Goal: Information Seeking & Learning: Find specific fact

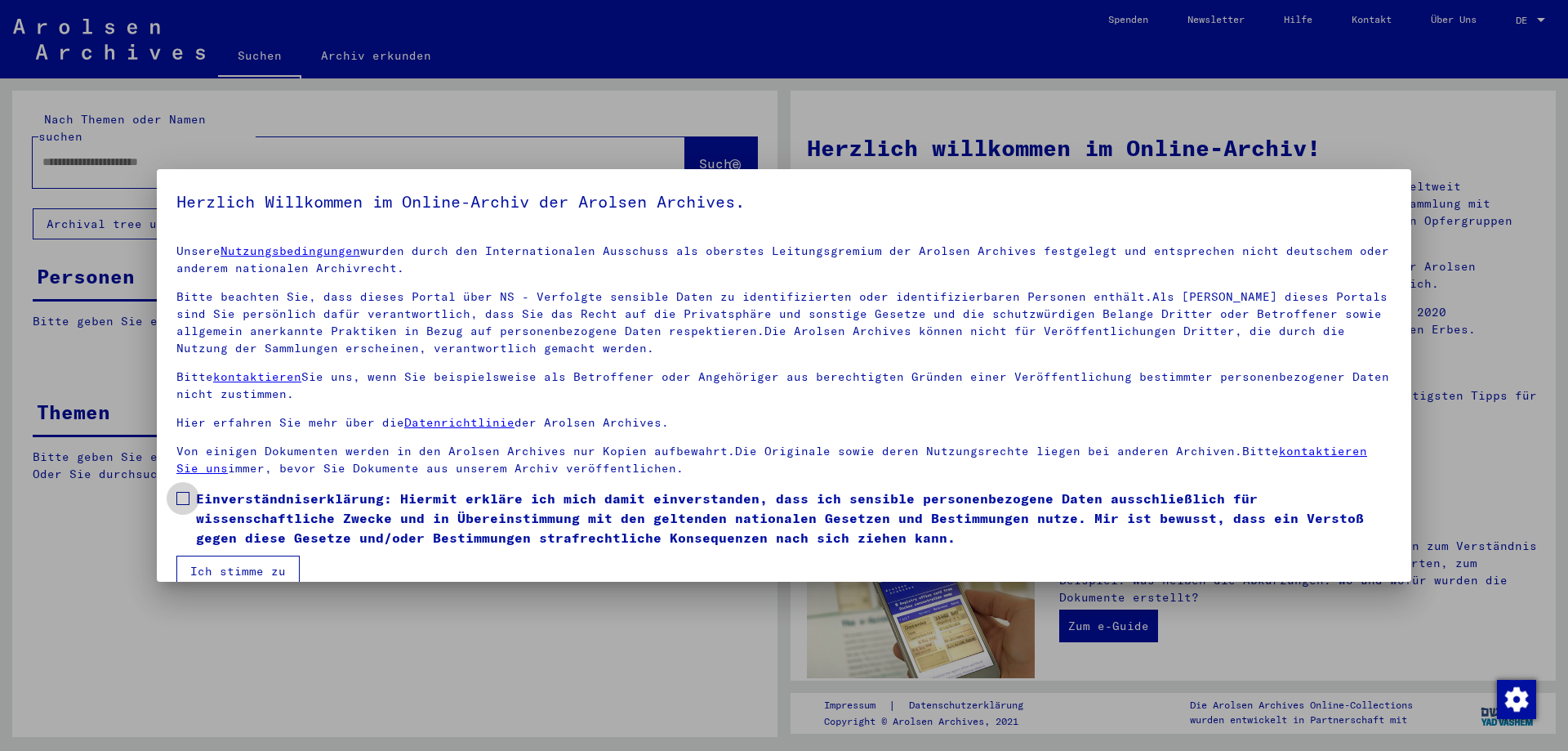
click at [198, 523] on span "Einverständniserklärung: Hiermit erkläre ich mich damit einverstanden, dass ich…" at bounding box center [793, 518] width 1195 height 59
click at [225, 575] on button "Ich stimme zu" at bounding box center [238, 572] width 123 height 31
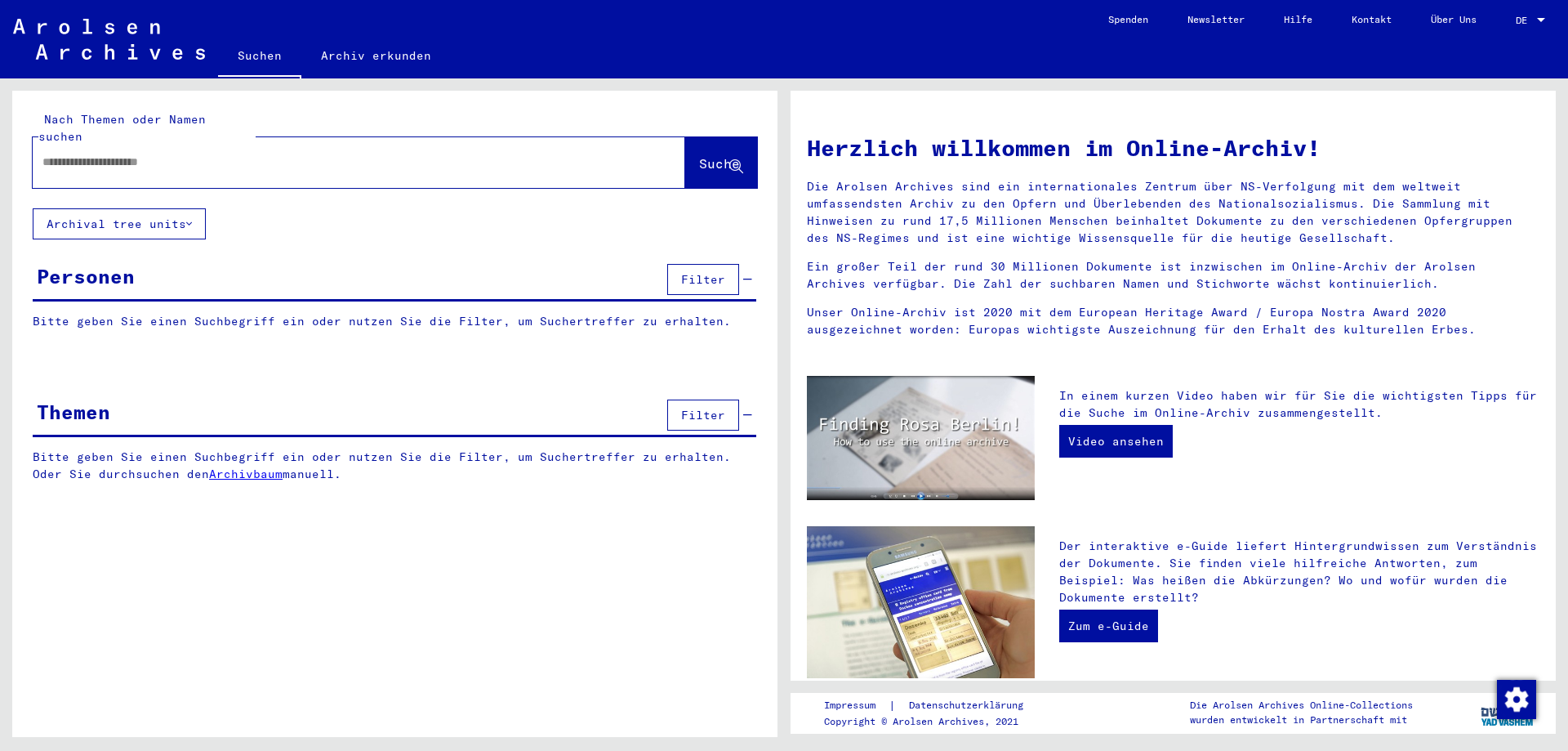
click at [187, 143] on div at bounding box center [334, 162] width 604 height 37
click at [200, 154] on input "text" at bounding box center [339, 162] width 594 height 18
click at [192, 143] on div at bounding box center [334, 162] width 604 height 37
click at [196, 158] on div at bounding box center [334, 162] width 604 height 37
click at [212, 154] on input "text" at bounding box center [339, 162] width 594 height 18
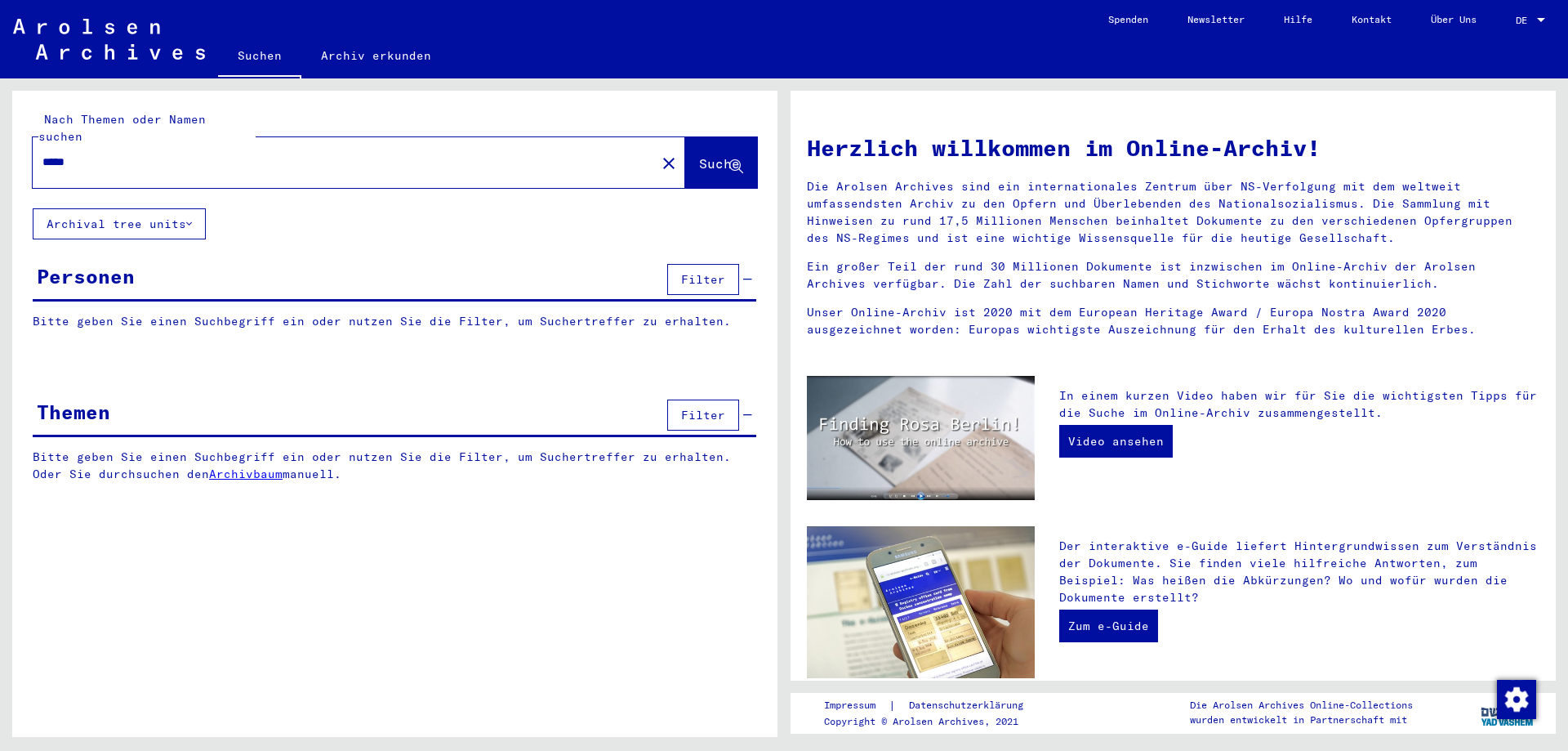
type input "*****"
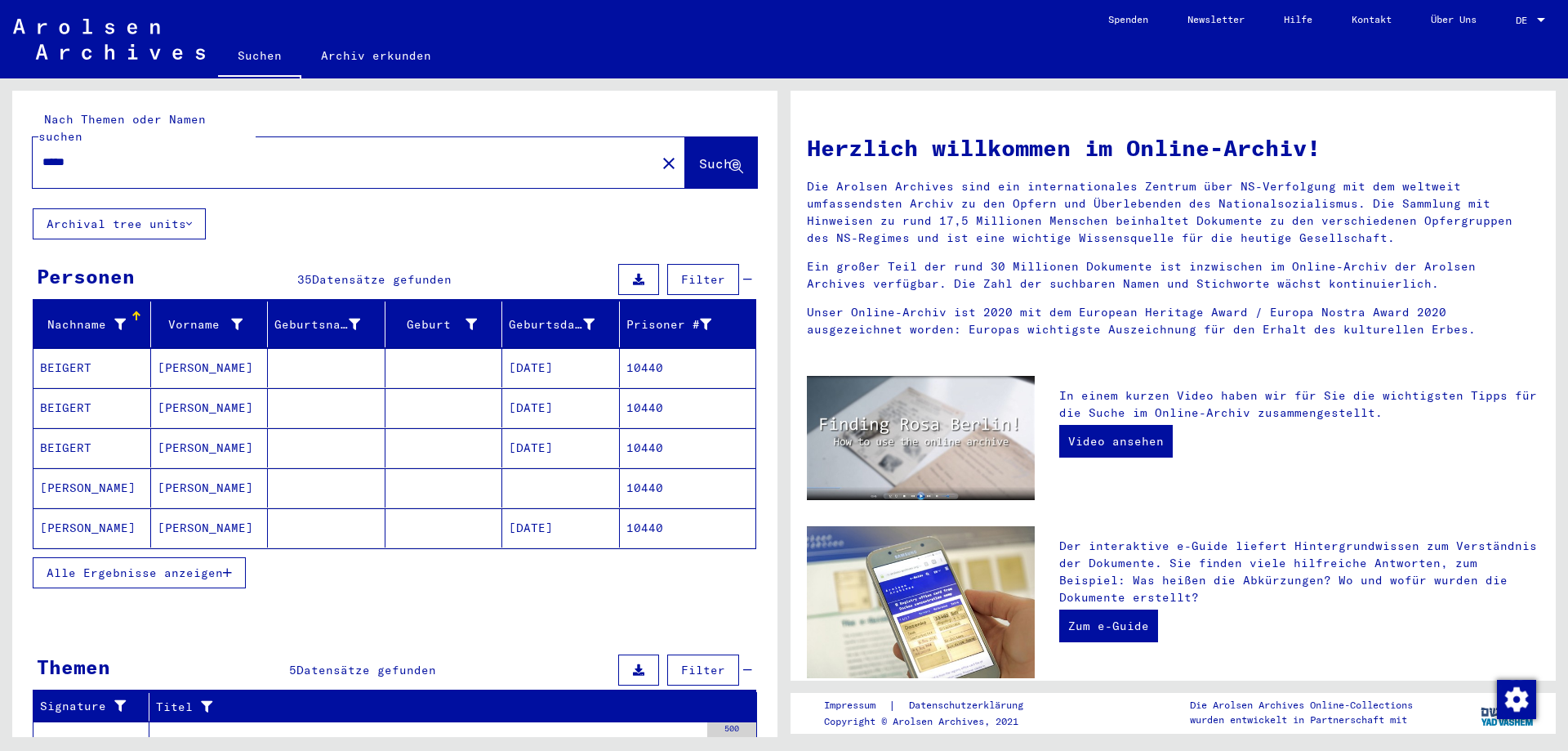
click at [161, 563] on button "Alle Ergebnisse anzeigen" at bounding box center [139, 572] width 214 height 31
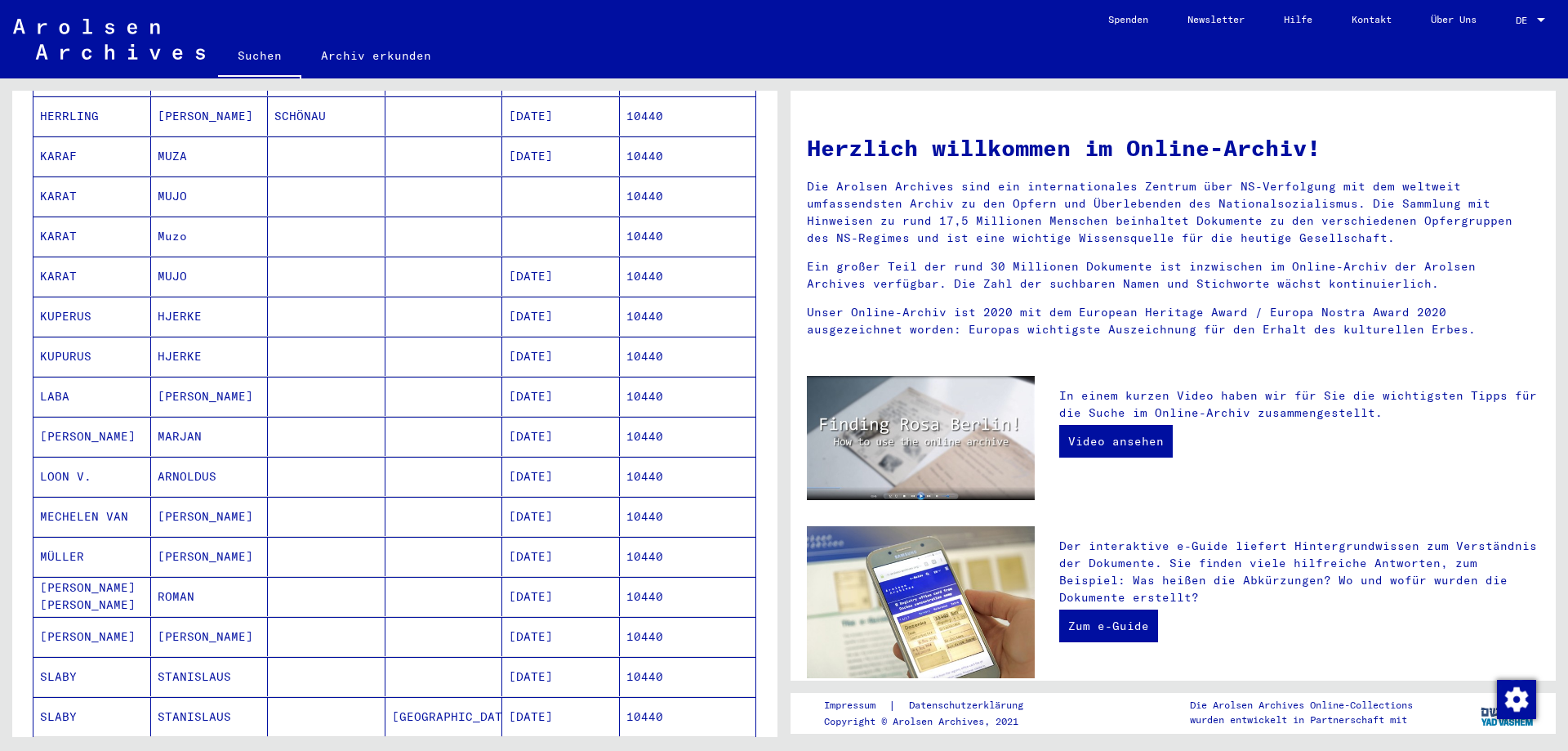
scroll to position [735, 0]
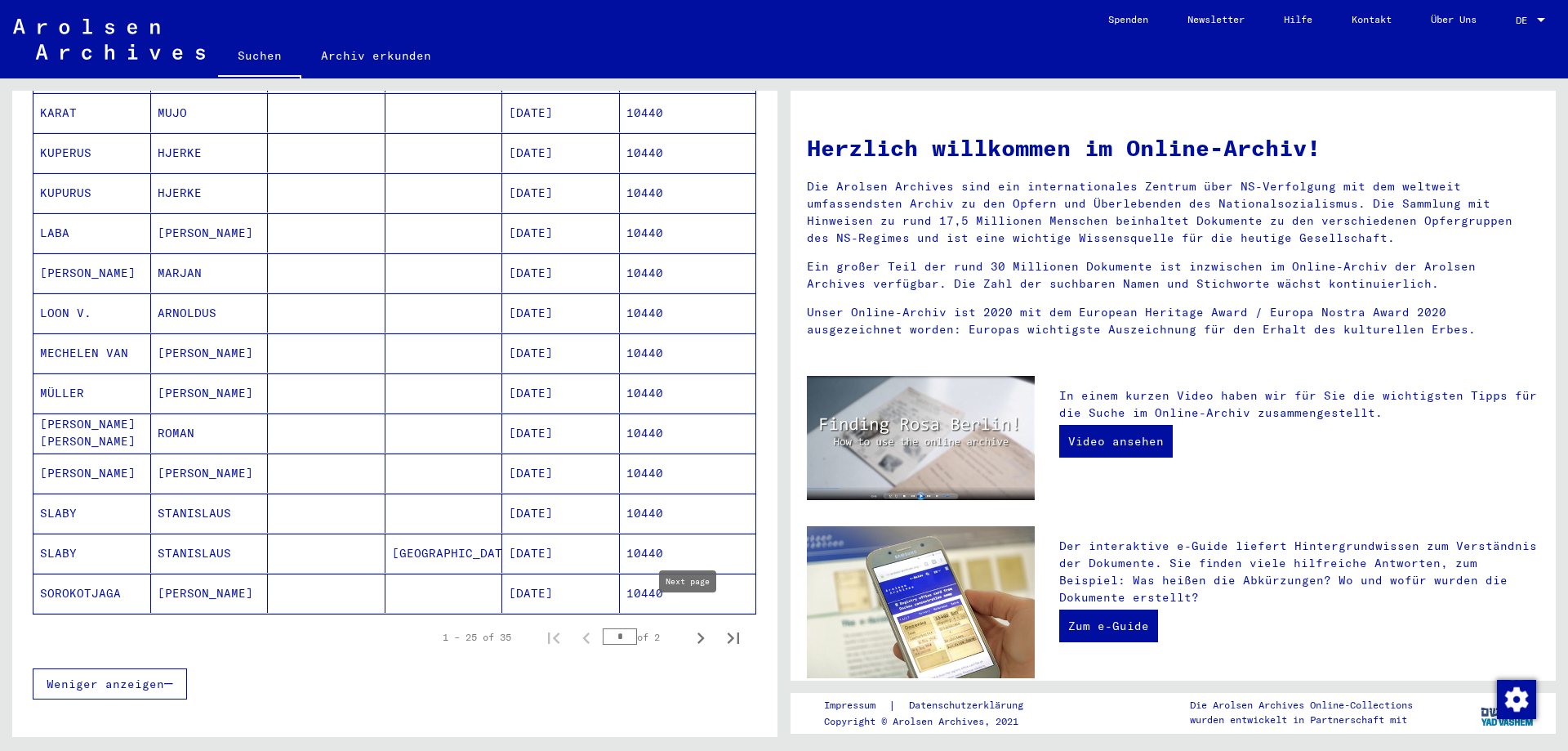
click at [690, 627] on icon "Next page" at bounding box center [701, 638] width 23 height 23
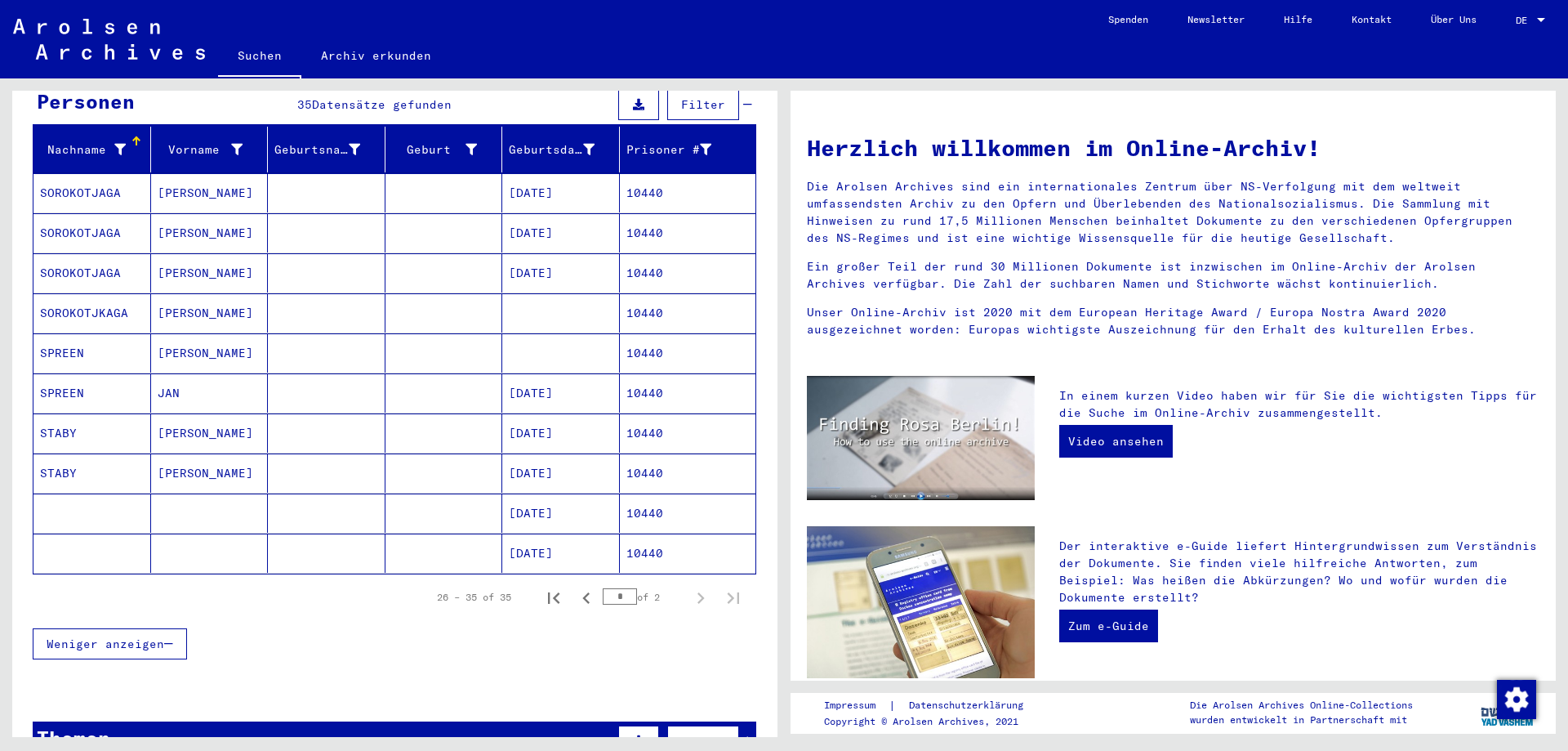
scroll to position [135, 0]
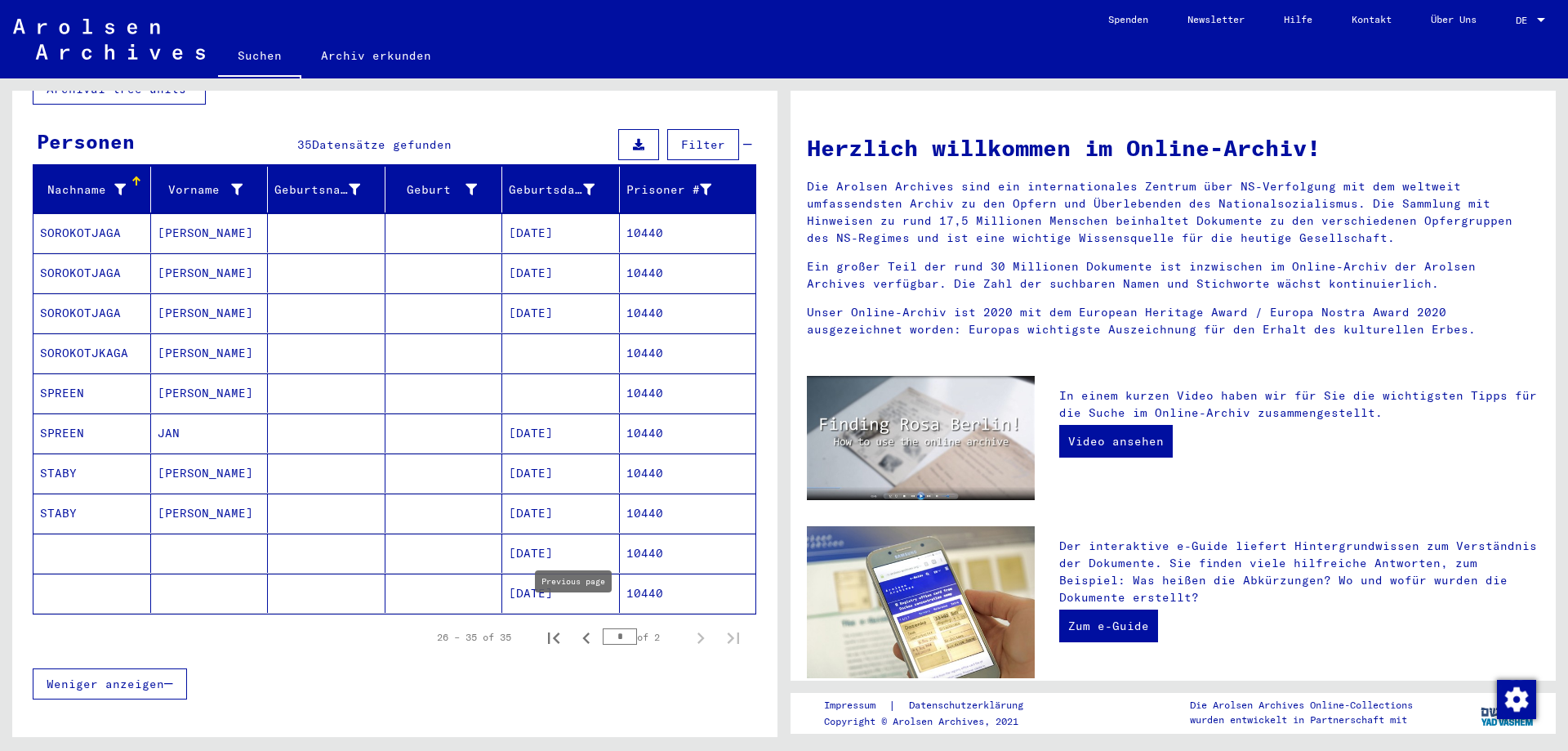
click at [575, 627] on icon "Previous page" at bounding box center [586, 638] width 23 height 23
type input "*"
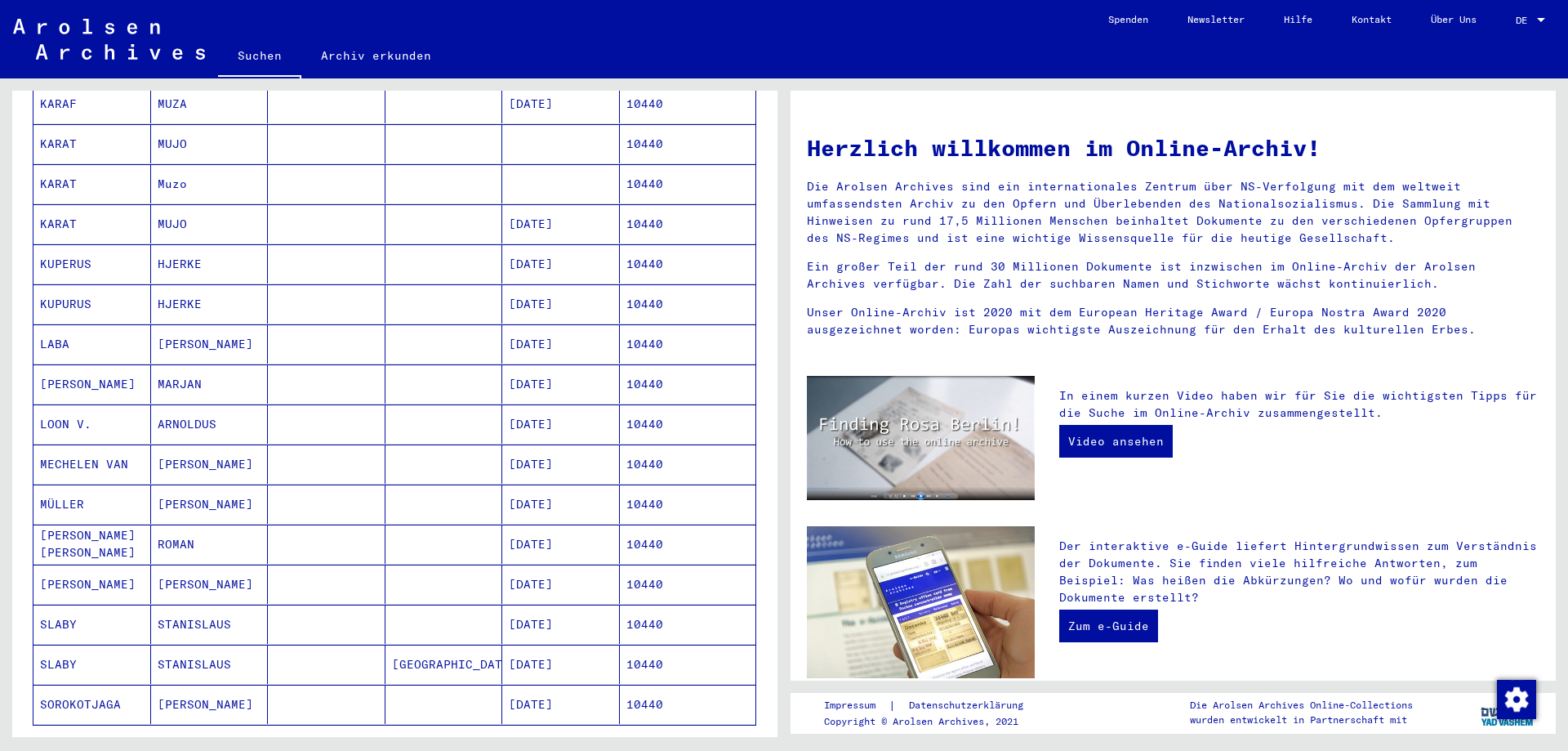
scroll to position [625, 0]
